Goal: Task Accomplishment & Management: Use online tool/utility

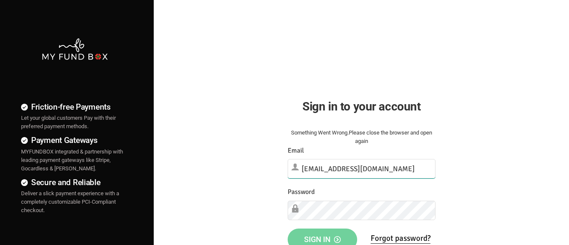
type input "[EMAIL_ADDRESS][DOMAIN_NAME]"
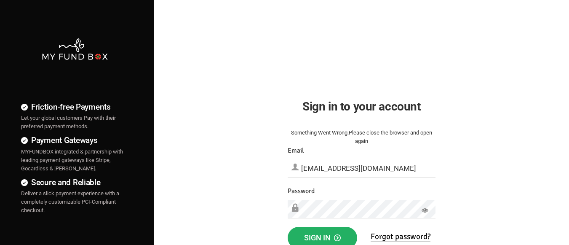
click at [322, 235] on span "Sign in" at bounding box center [322, 237] width 37 height 9
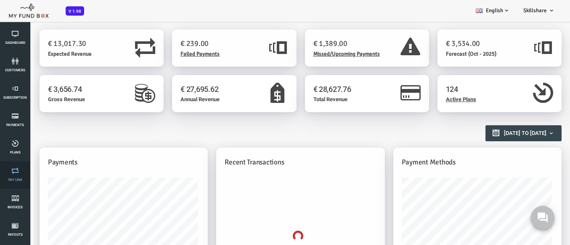
click at [15, 175] on link "Pay Link" at bounding box center [15, 174] width 25 height 27
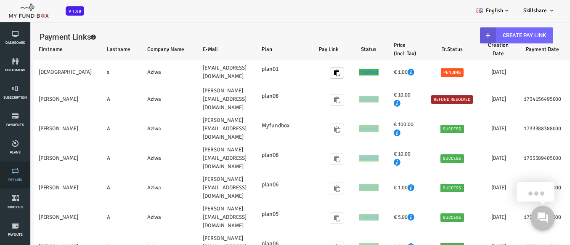
select select "100"
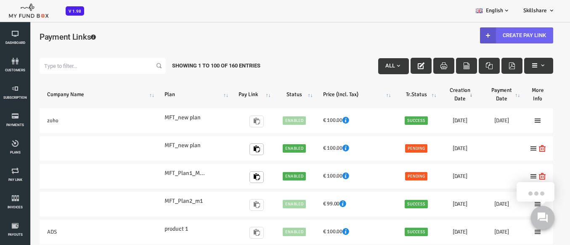
click at [488, 35] on link "Create Pay Link" at bounding box center [494, 35] width 73 height 16
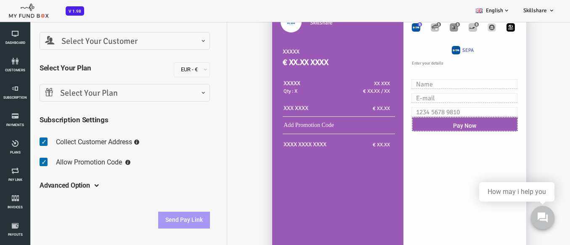
scroll to position [84, 0]
